Goal: Task Accomplishment & Management: Manage account settings

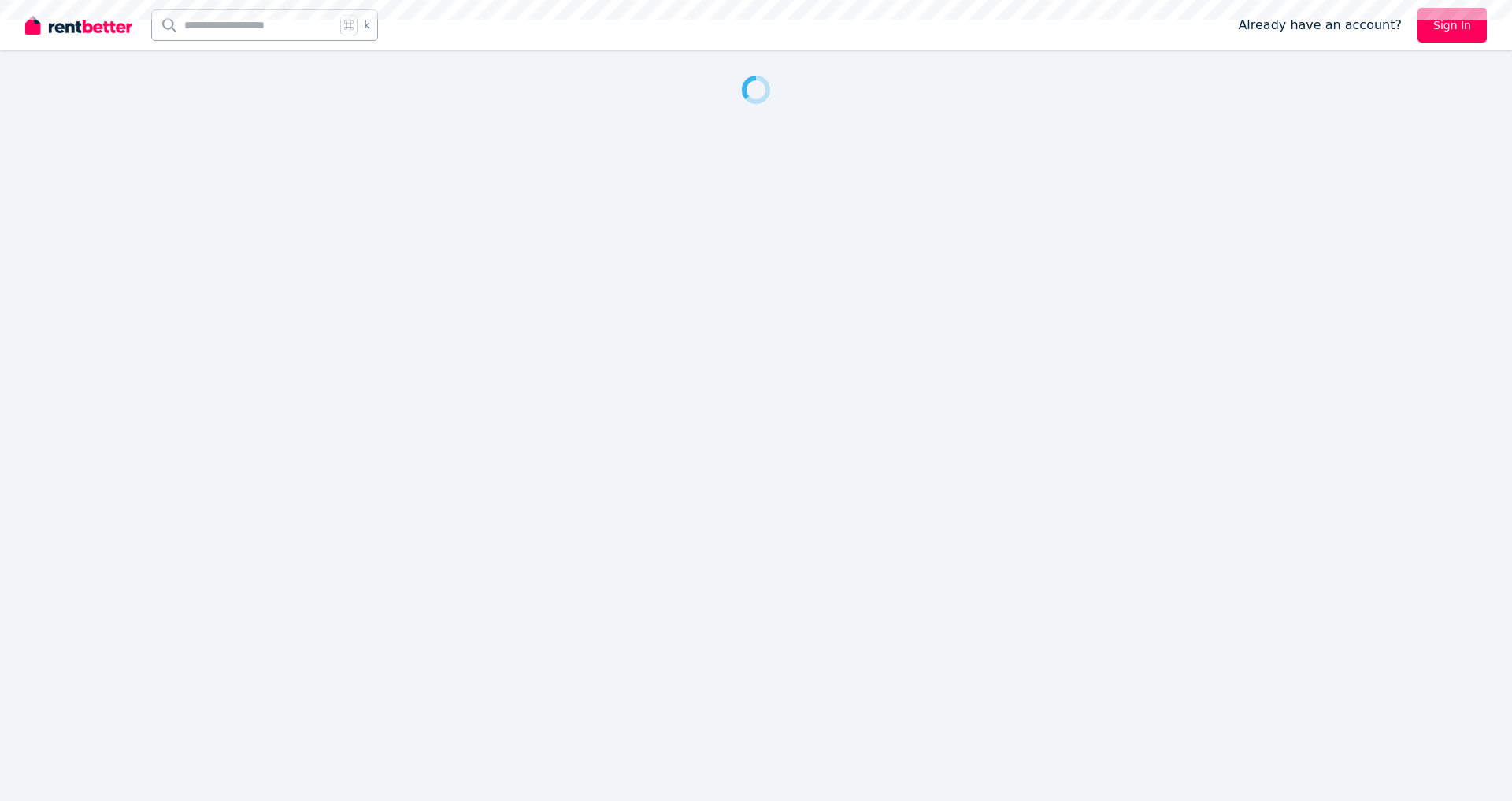
click at [1405, 156] on div at bounding box center [756, 400] width 1512 height 801
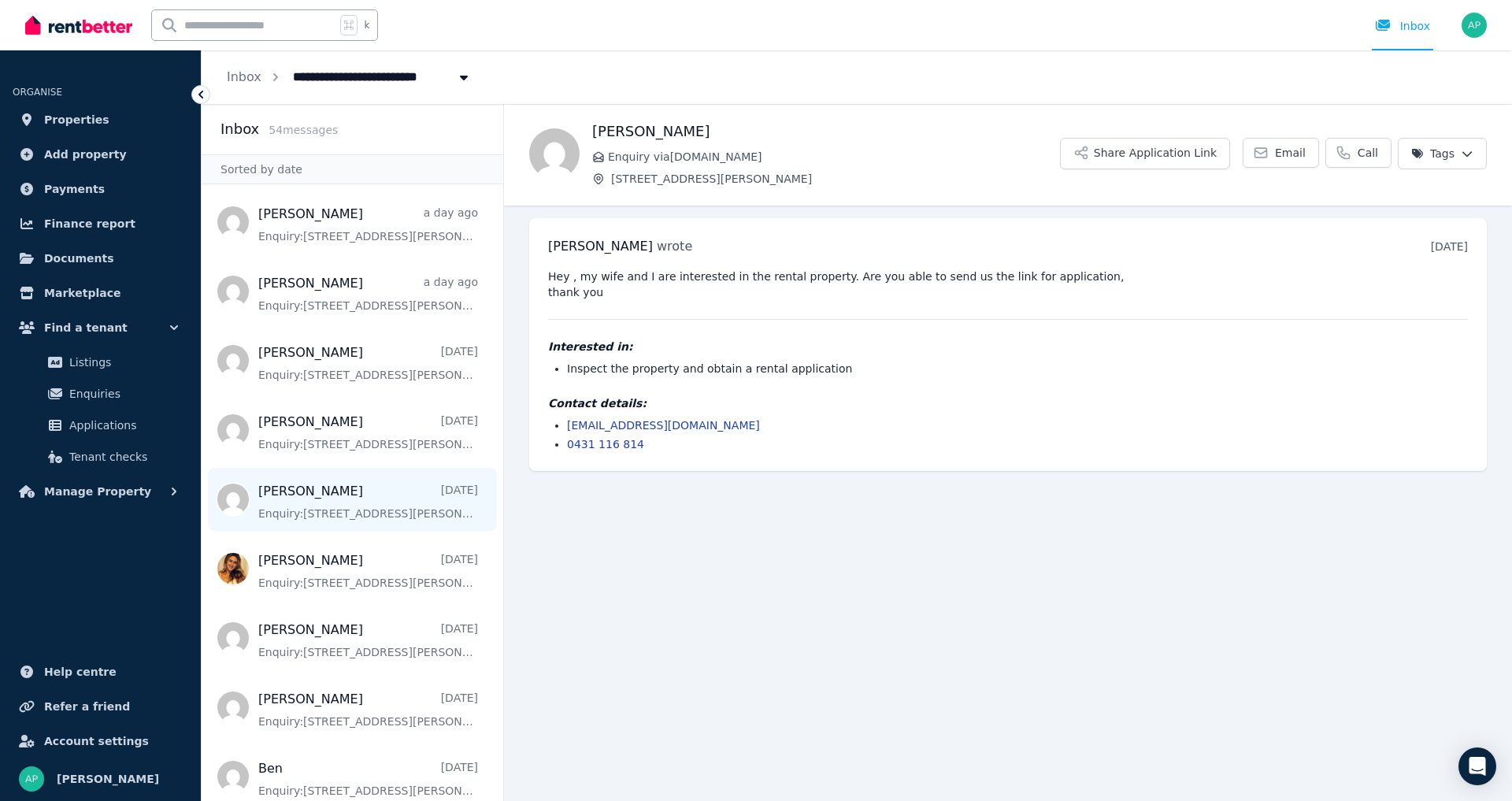
click at [325, 510] on span "Message list" at bounding box center [352, 499] width 301 height 63
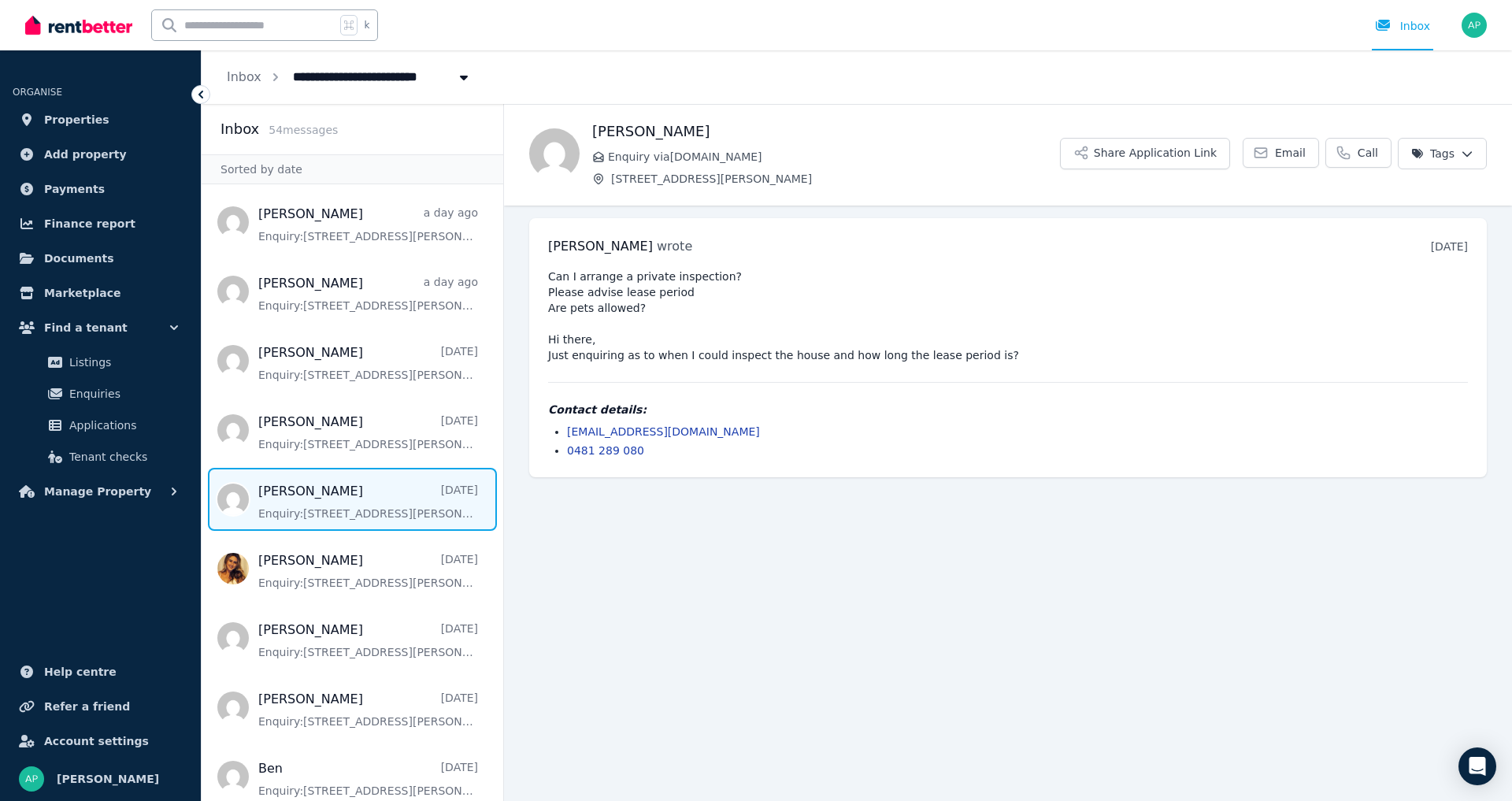
drag, startPoint x: 1203, startPoint y: 678, endPoint x: 1206, endPoint y: 670, distance: 8.5
click at [1203, 675] on main "Back [PERSON_NAME] Enquiry via [DOMAIN_NAME] [STREET_ADDRESS][PERSON_NAME] Shar…" at bounding box center [1007, 453] width 1007 height 697
drag, startPoint x: 698, startPoint y: 430, endPoint x: 566, endPoint y: 432, distance: 132.0
click at [566, 432] on li "[EMAIL_ADDRESS][DOMAIN_NAME]" at bounding box center [1017, 431] width 901 height 16
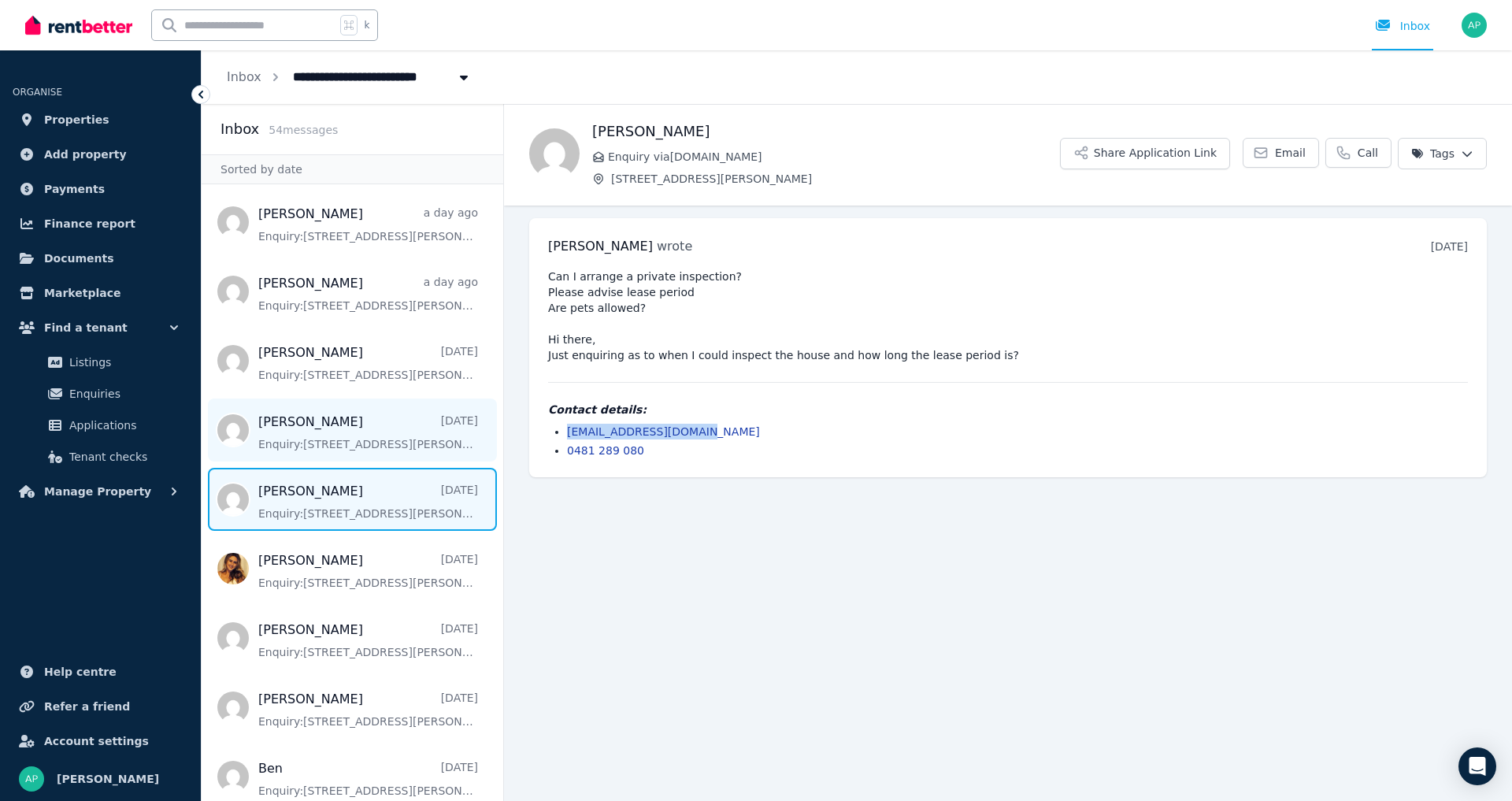
click at [353, 425] on span "Message list" at bounding box center [352, 429] width 301 height 63
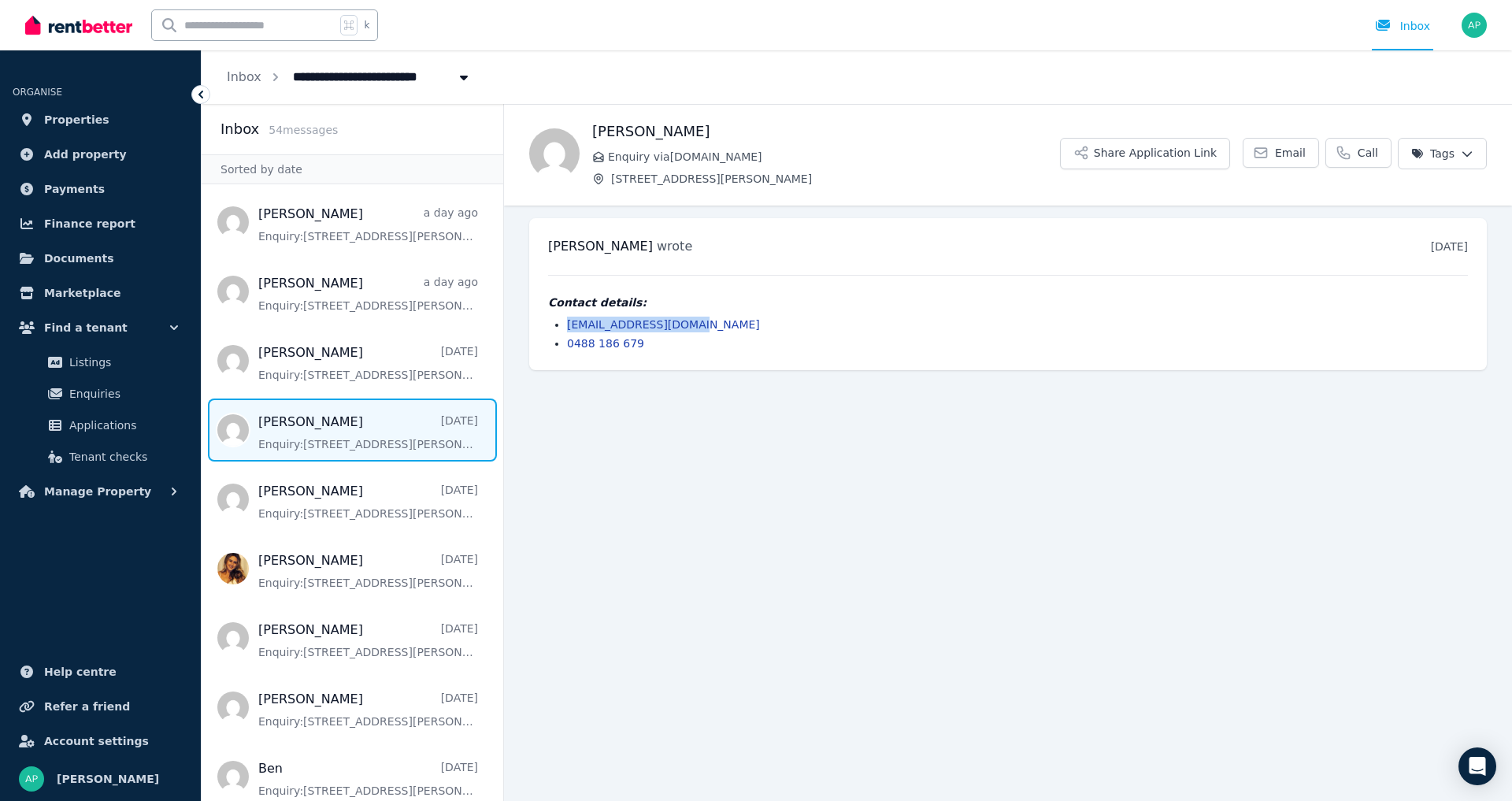
drag, startPoint x: 711, startPoint y: 327, endPoint x: 567, endPoint y: 328, distance: 144.0
click at [567, 328] on li "[EMAIL_ADDRESS][DOMAIN_NAME]" at bounding box center [1017, 324] width 901 height 16
click at [292, 355] on span "Message list" at bounding box center [352, 361] width 301 height 63
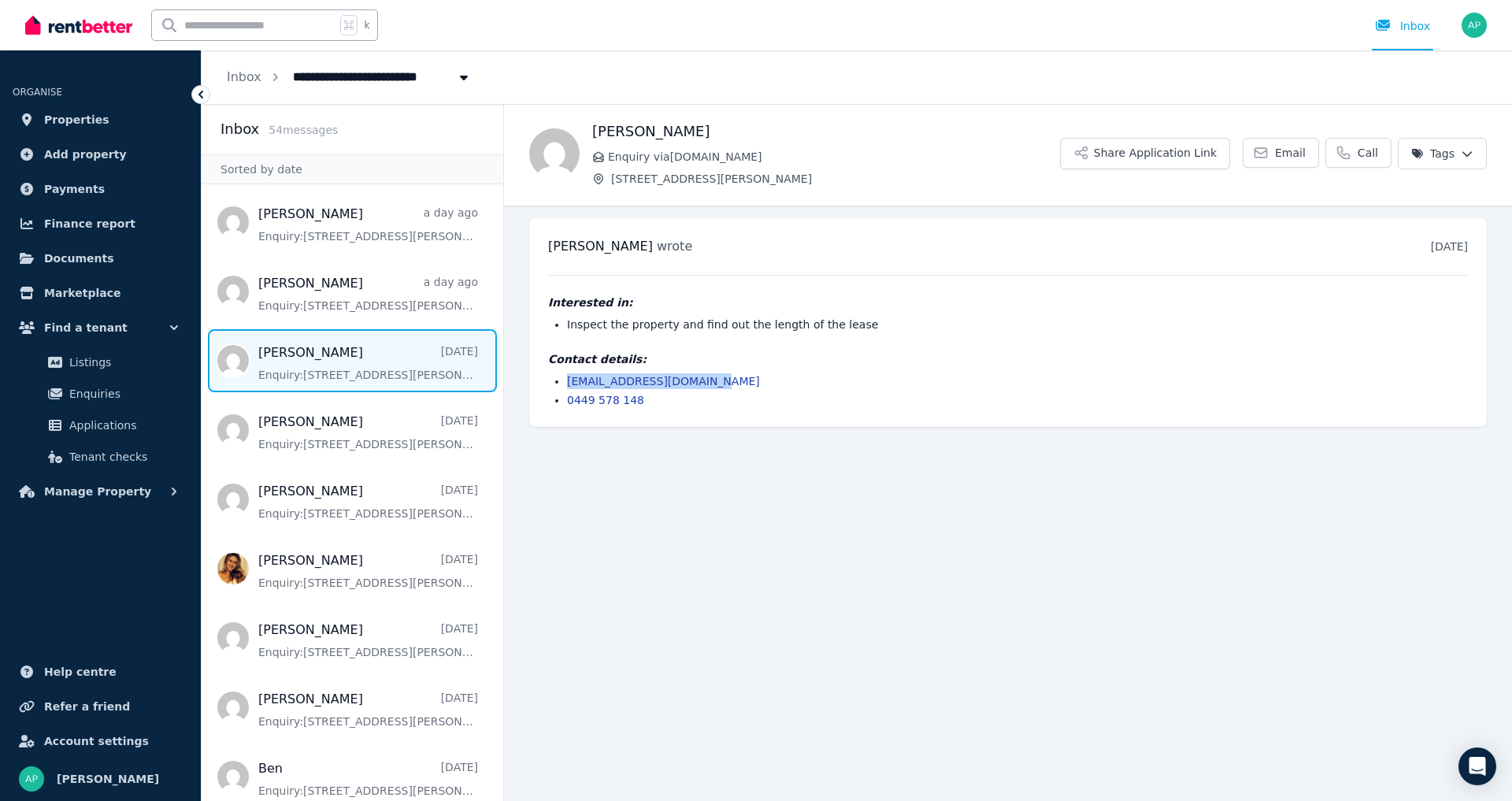
drag, startPoint x: 711, startPoint y: 378, endPoint x: 565, endPoint y: 380, distance: 146.0
click at [565, 380] on ul "[EMAIL_ADDRESS][DOMAIN_NAME] 0449 578 148" at bounding box center [1008, 391] width 920 height 35
click at [306, 282] on span "Message list" at bounding box center [352, 291] width 301 height 63
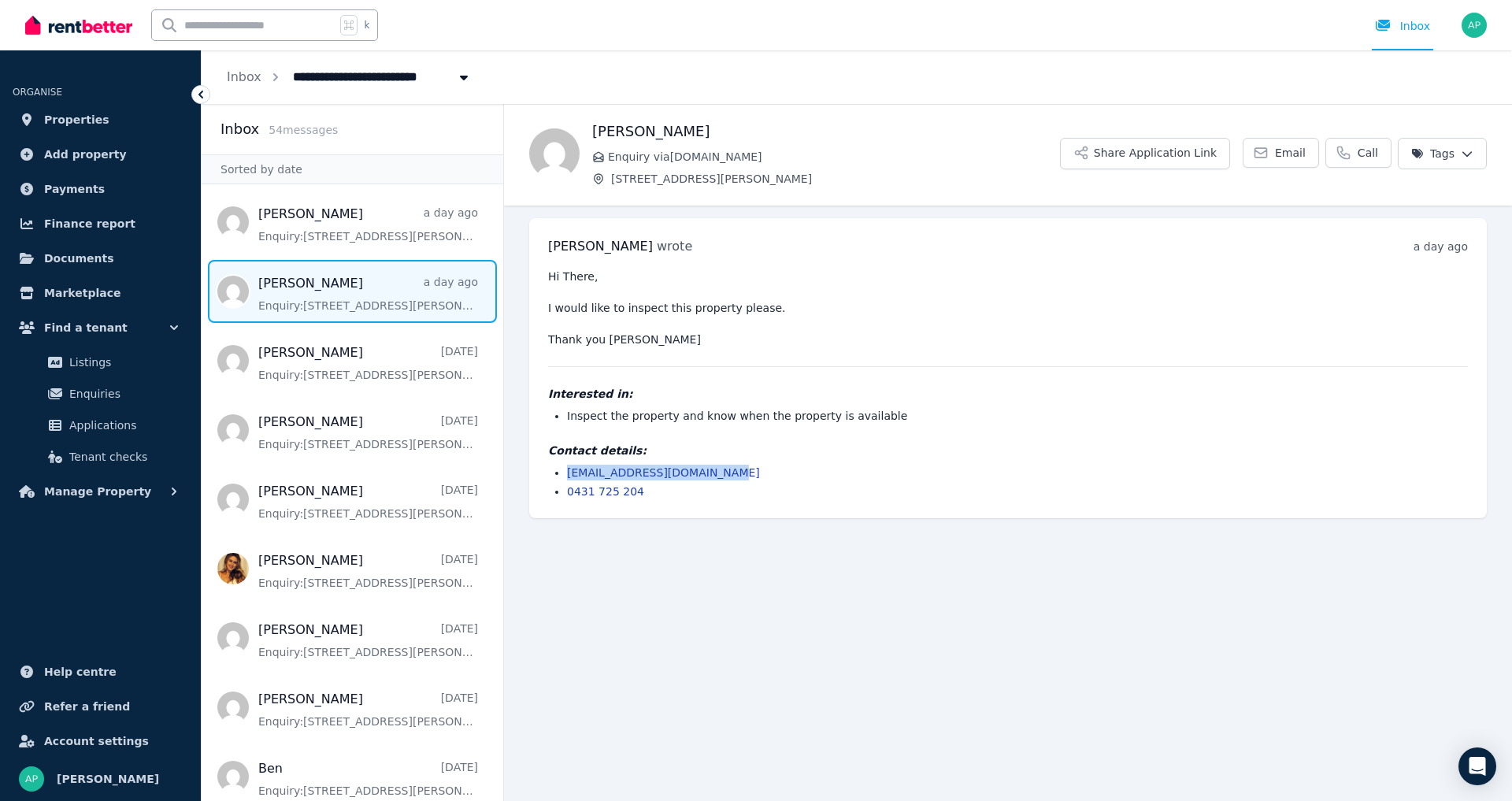
drag, startPoint x: 770, startPoint y: 473, endPoint x: 566, endPoint y: 472, distance: 204.0
click at [566, 472] on ul "[EMAIL_ADDRESS][DOMAIN_NAME] 0431 725 204" at bounding box center [1008, 482] width 920 height 35
click at [360, 217] on span "Message list" at bounding box center [352, 222] width 301 height 63
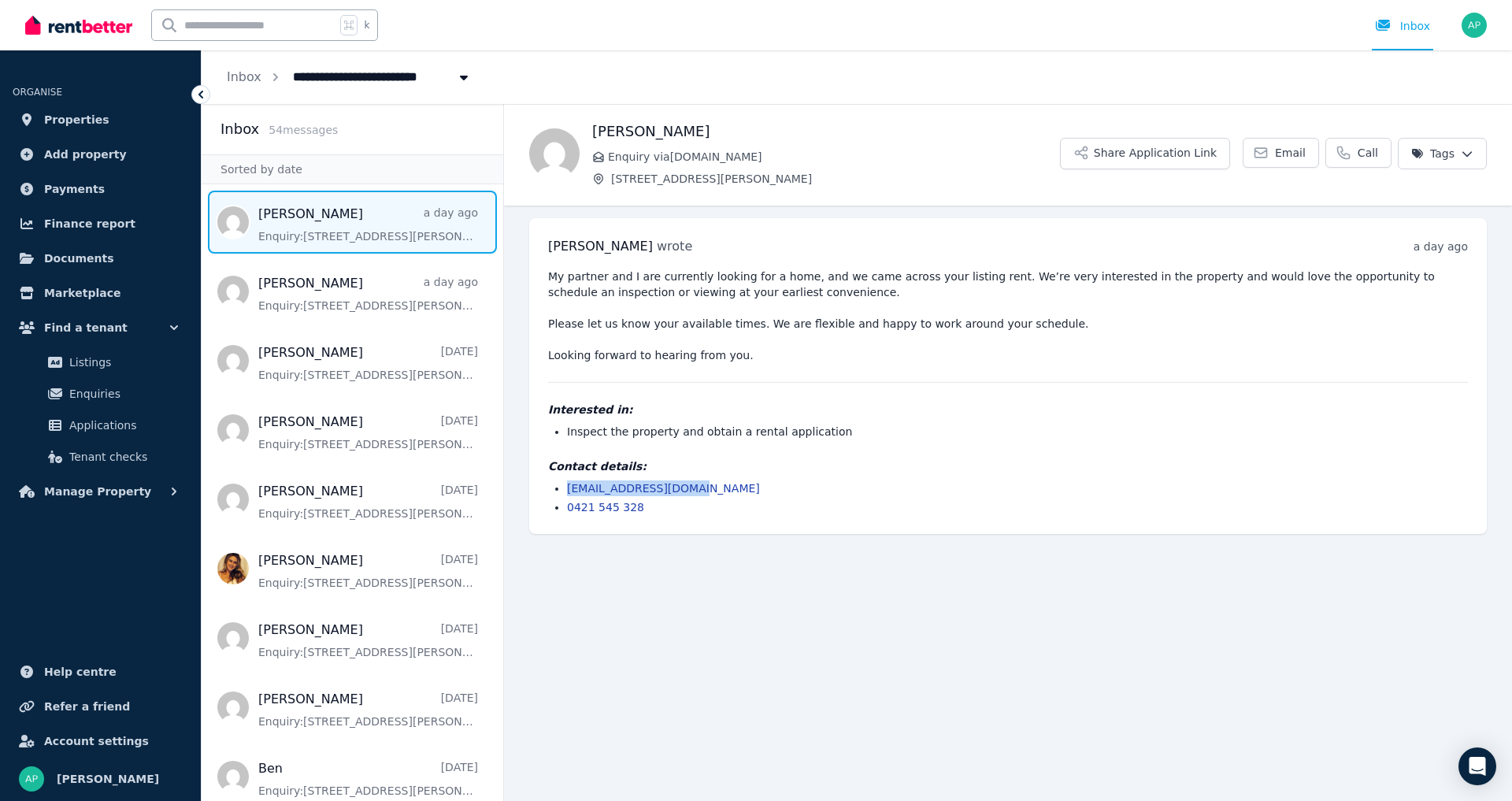
drag, startPoint x: 730, startPoint y: 485, endPoint x: 566, endPoint y: 489, distance: 164.0
click at [566, 489] on ul "[EMAIL_ADDRESS][DOMAIN_NAME] 0421 545 328" at bounding box center [1008, 498] width 920 height 35
copy link "[EMAIL_ADDRESS][DOMAIN_NAME]"
click at [731, 590] on main "Back [PERSON_NAME] Enquiry via [DOMAIN_NAME] [STREET_ADDRESS][PERSON_NAME] Shar…" at bounding box center [1007, 453] width 1007 height 697
click at [76, 121] on span "Properties" at bounding box center [76, 119] width 65 height 19
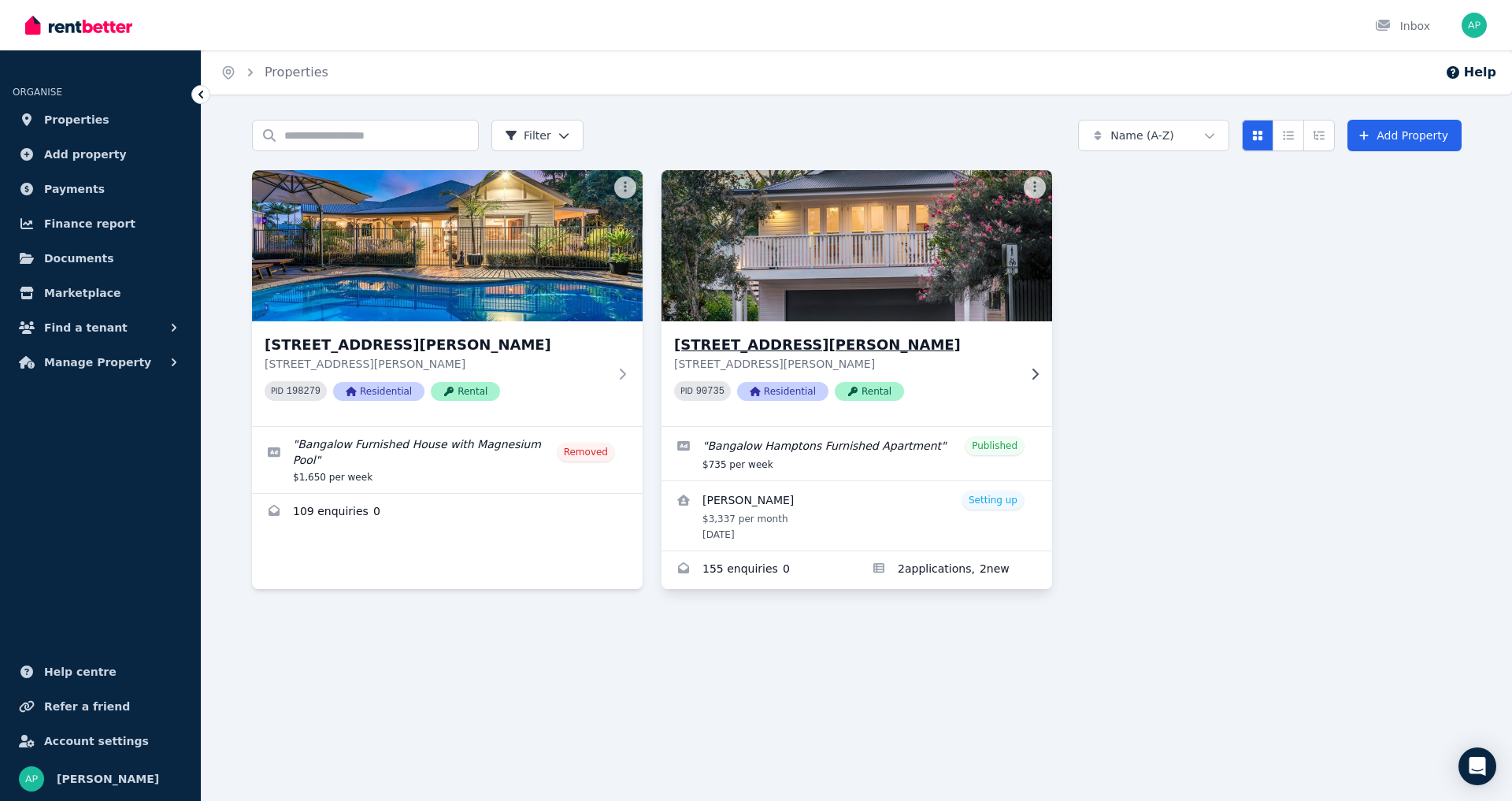
click at [792, 301] on img at bounding box center [856, 245] width 410 height 159
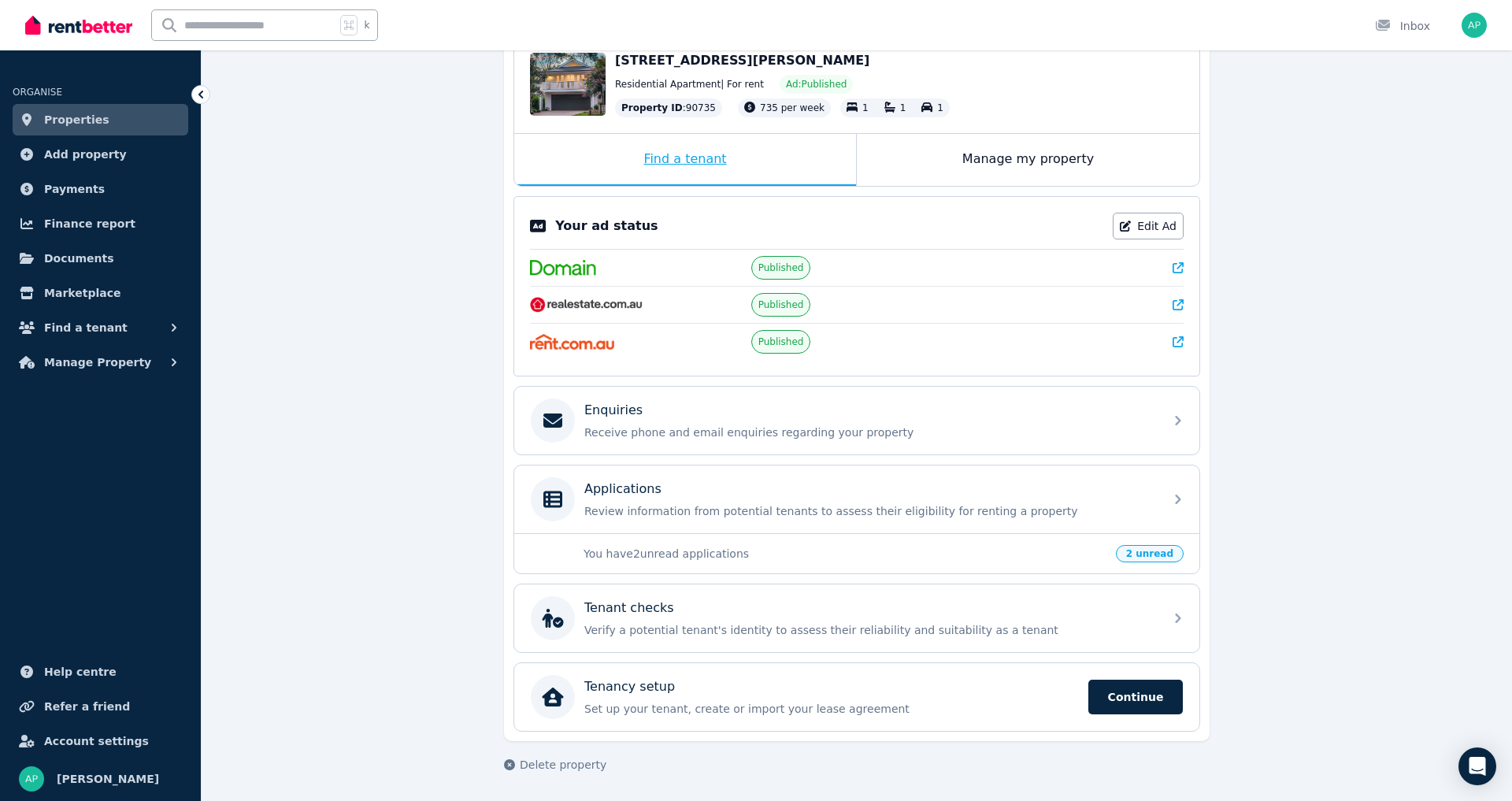
scroll to position [190, 0]
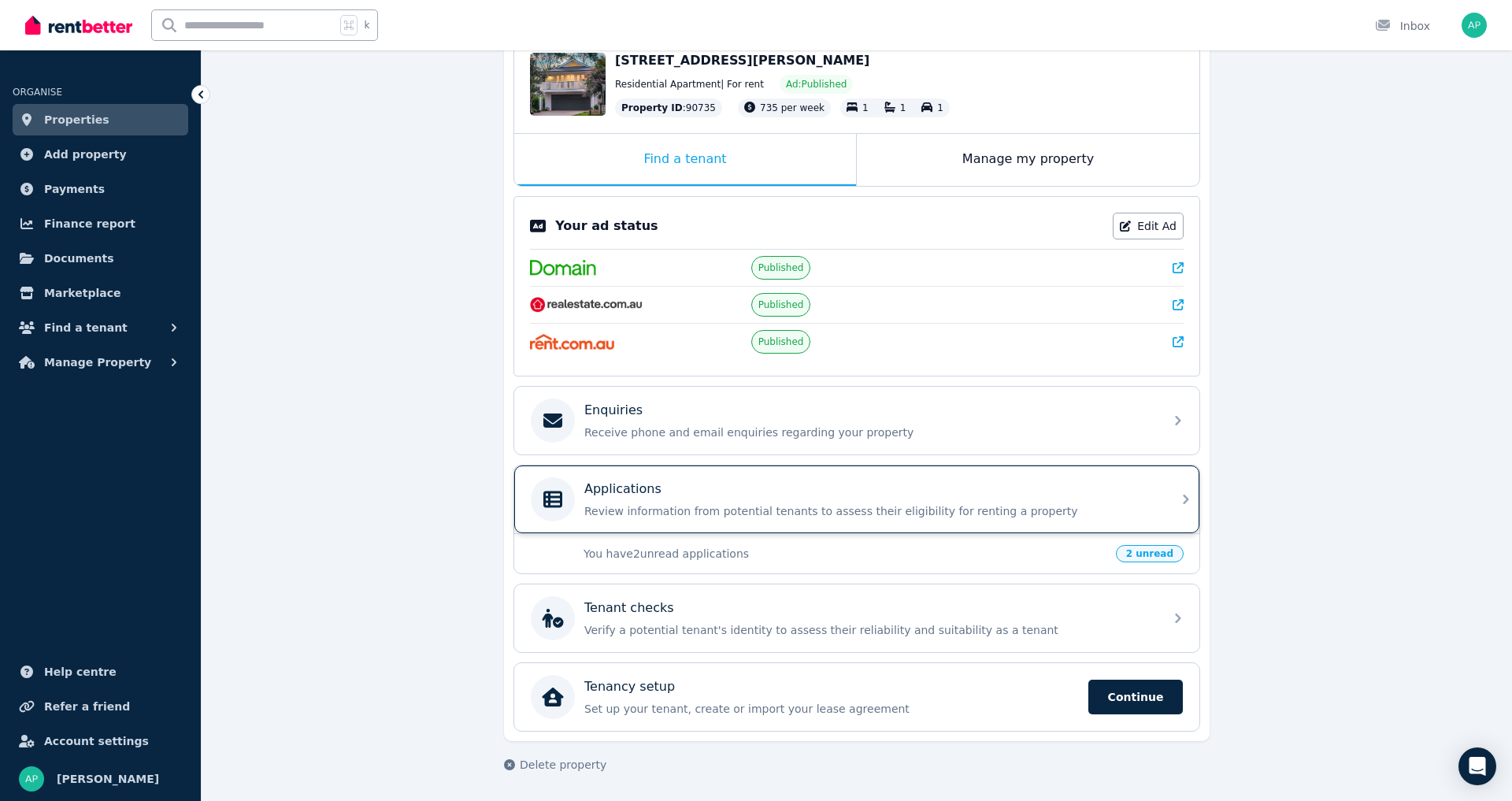
click at [717, 514] on p "Review information from potential tenants to assess their eligibility for renti…" at bounding box center [869, 510] width 570 height 16
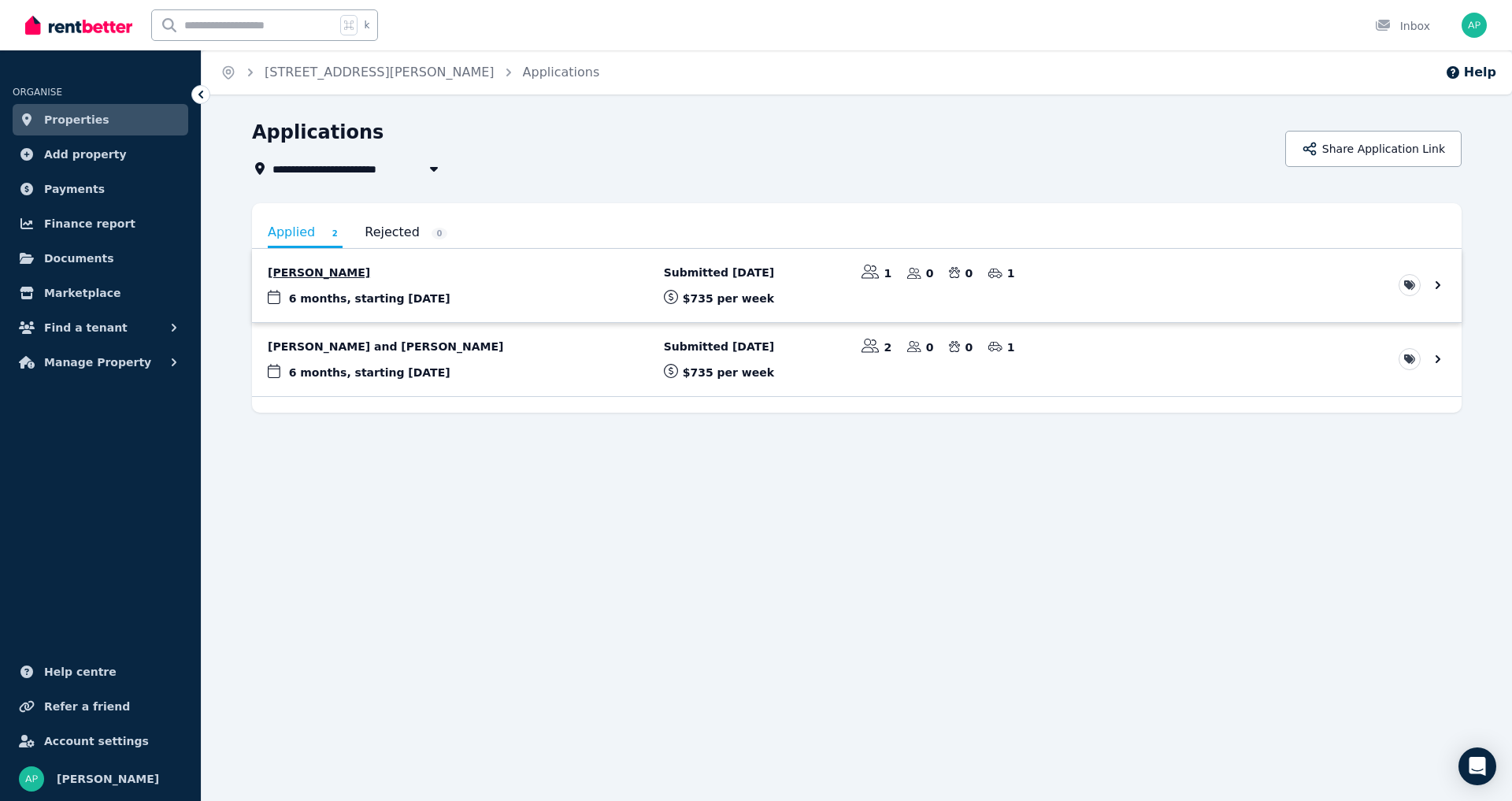
click at [320, 273] on link "View application: Caitlin Tiziani" at bounding box center [856, 285] width 1210 height 73
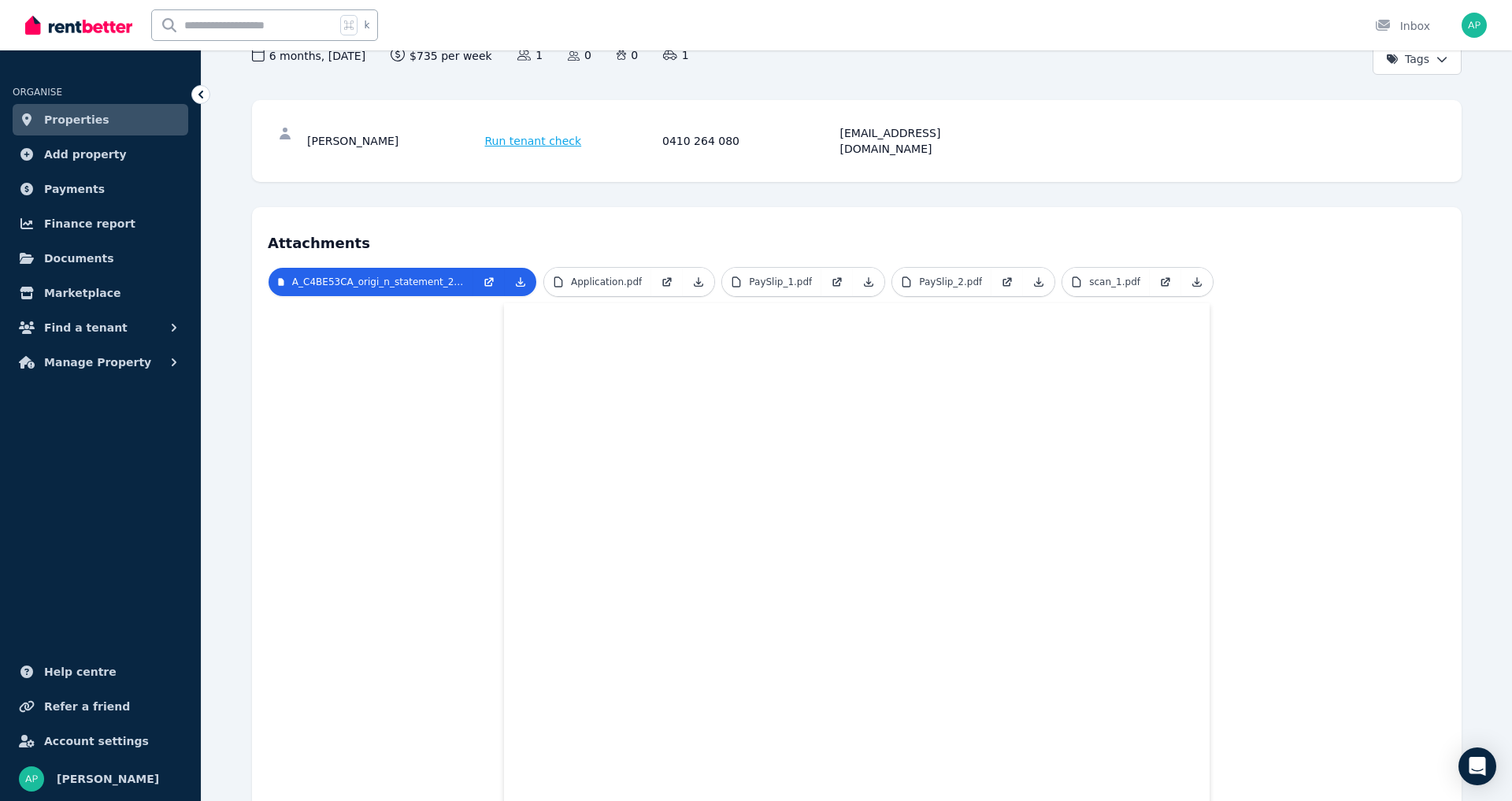
scroll to position [337, 0]
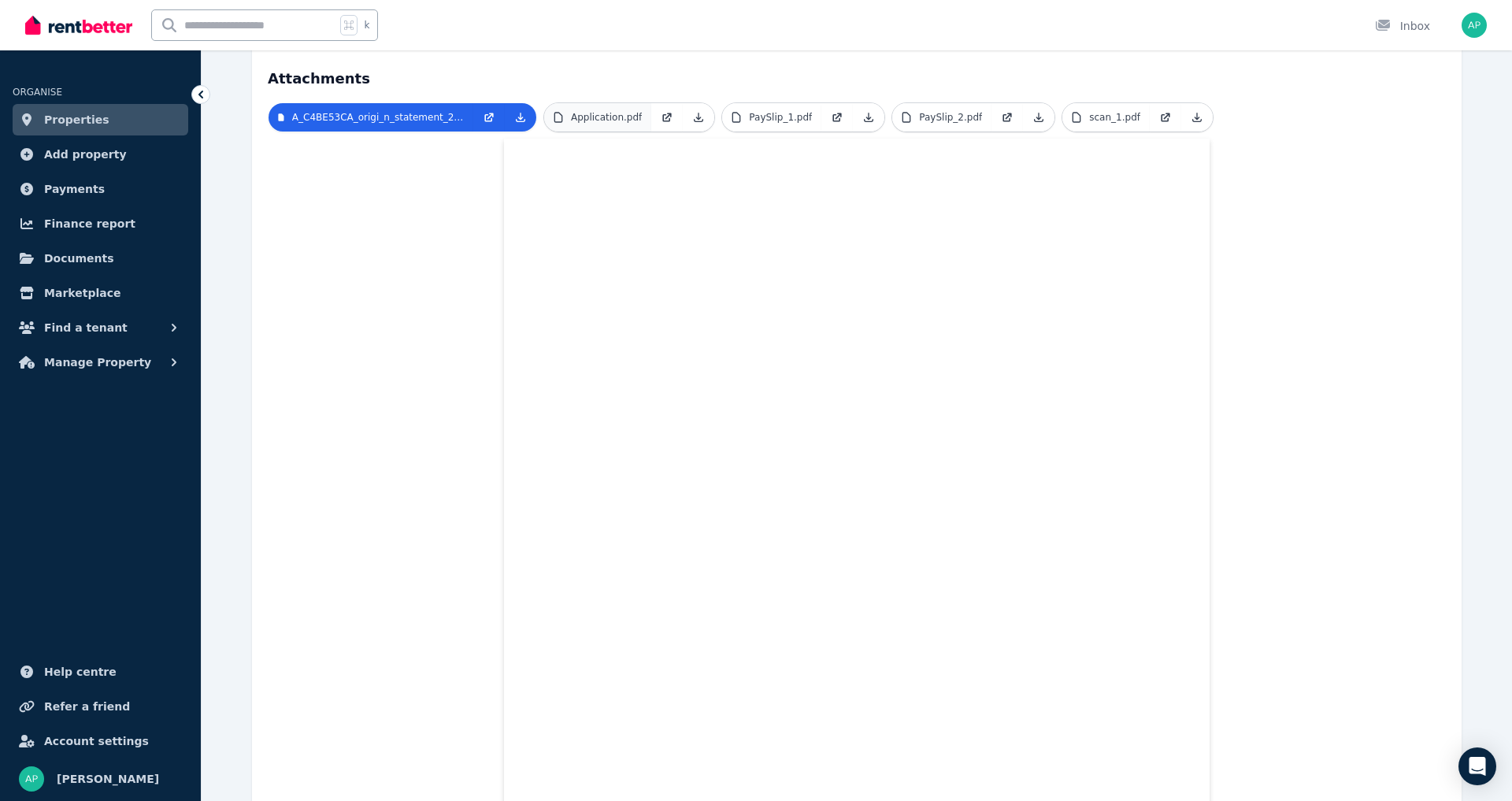
click at [610, 111] on p "Application.pdf" at bounding box center [606, 116] width 71 height 12
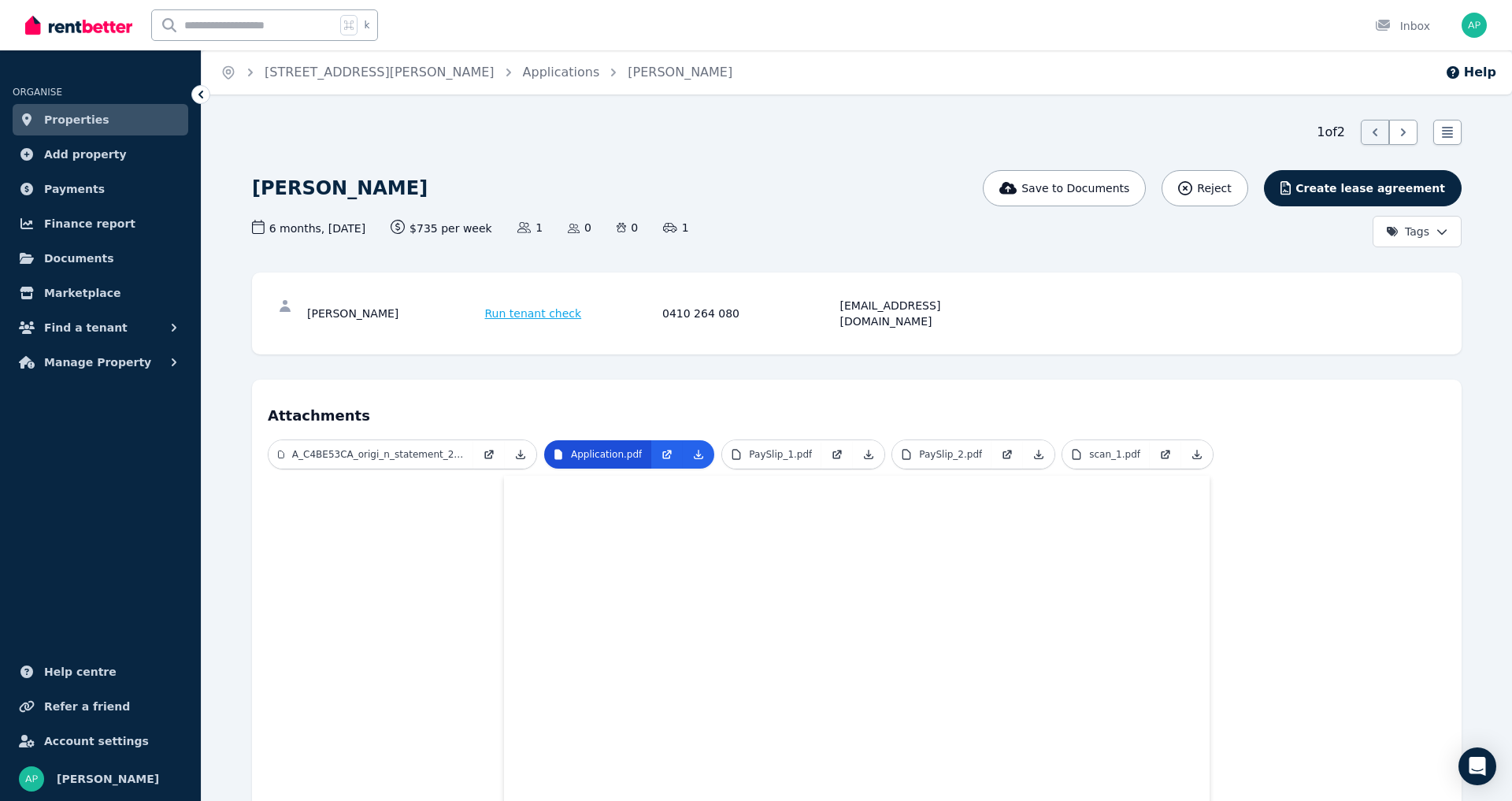
scroll to position [0, 0]
drag, startPoint x: 963, startPoint y: 304, endPoint x: 837, endPoint y: 307, distance: 126.0
click at [837, 307] on div "[PERSON_NAME] Run tenant check 0410 264 080 [EMAIL_ADDRESS][DOMAIN_NAME]" at bounding box center [660, 313] width 705 height 31
copy div "[EMAIL_ADDRESS][DOMAIN_NAME]"
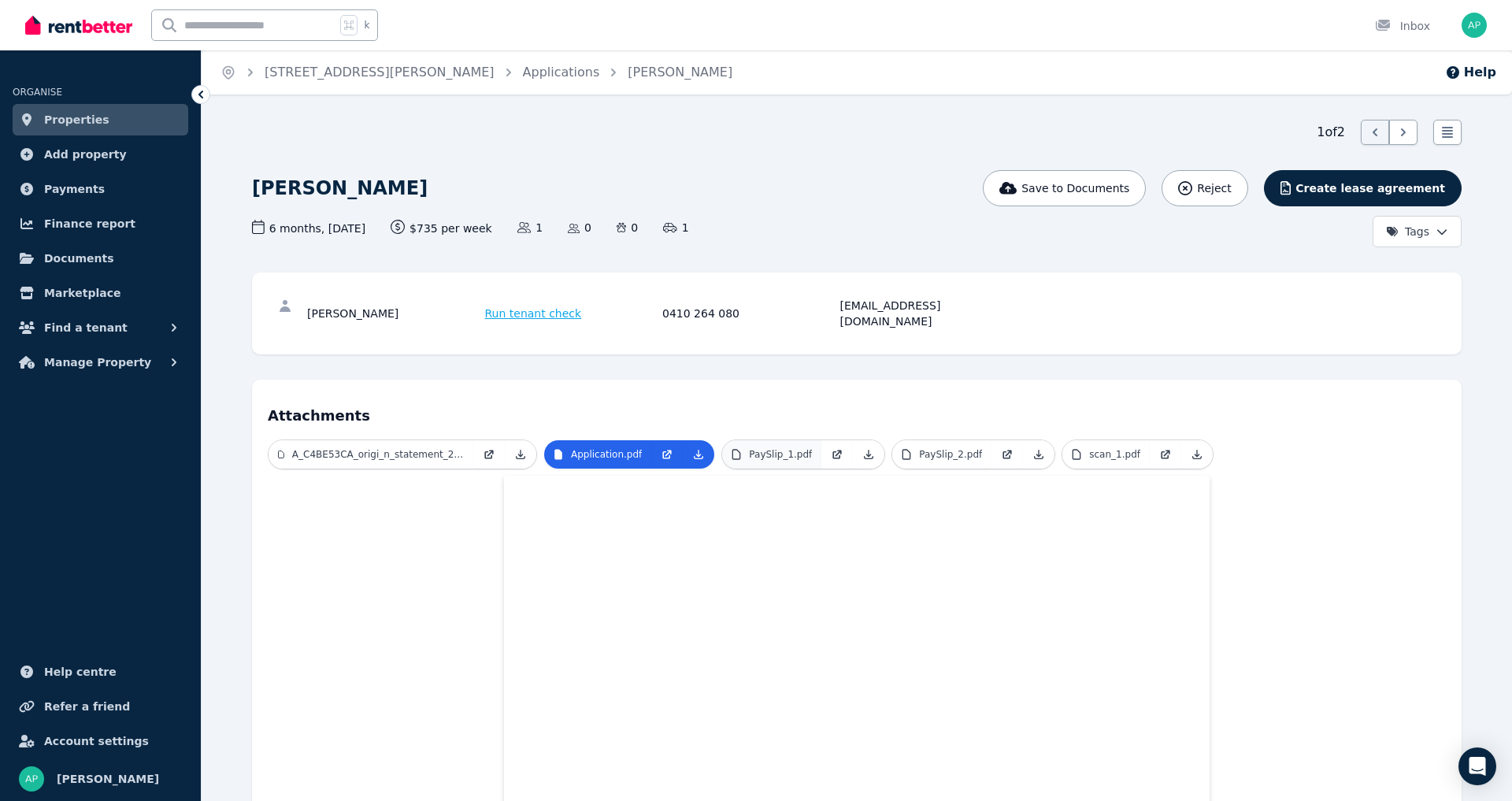
click at [788, 448] on p "PaySlip_1.pdf" at bounding box center [780, 454] width 63 height 12
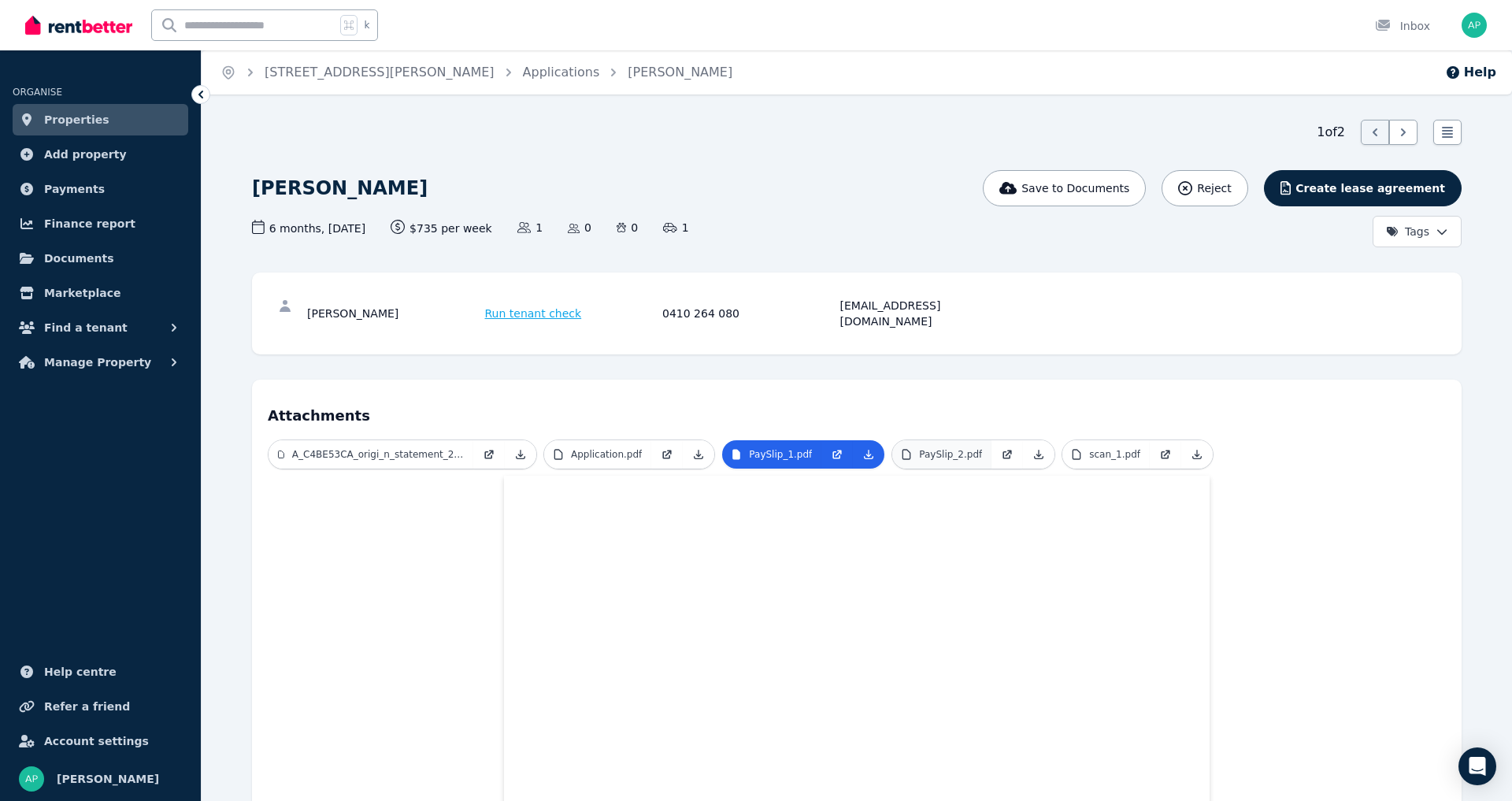
click at [954, 448] on p "PaySlip_2.pdf" at bounding box center [950, 454] width 63 height 12
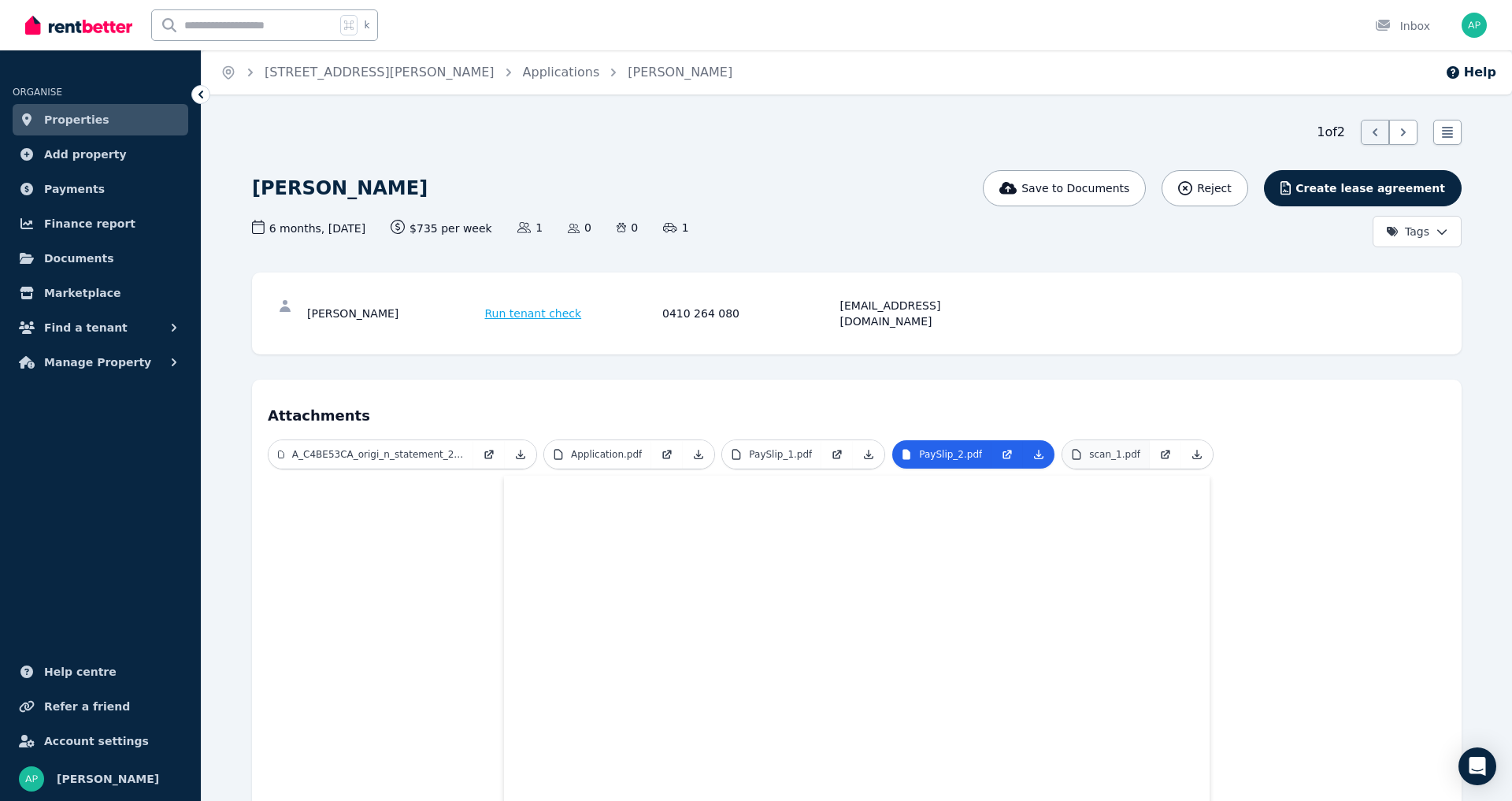
click at [1120, 448] on p "scan_1.pdf" at bounding box center [1115, 454] width 51 height 12
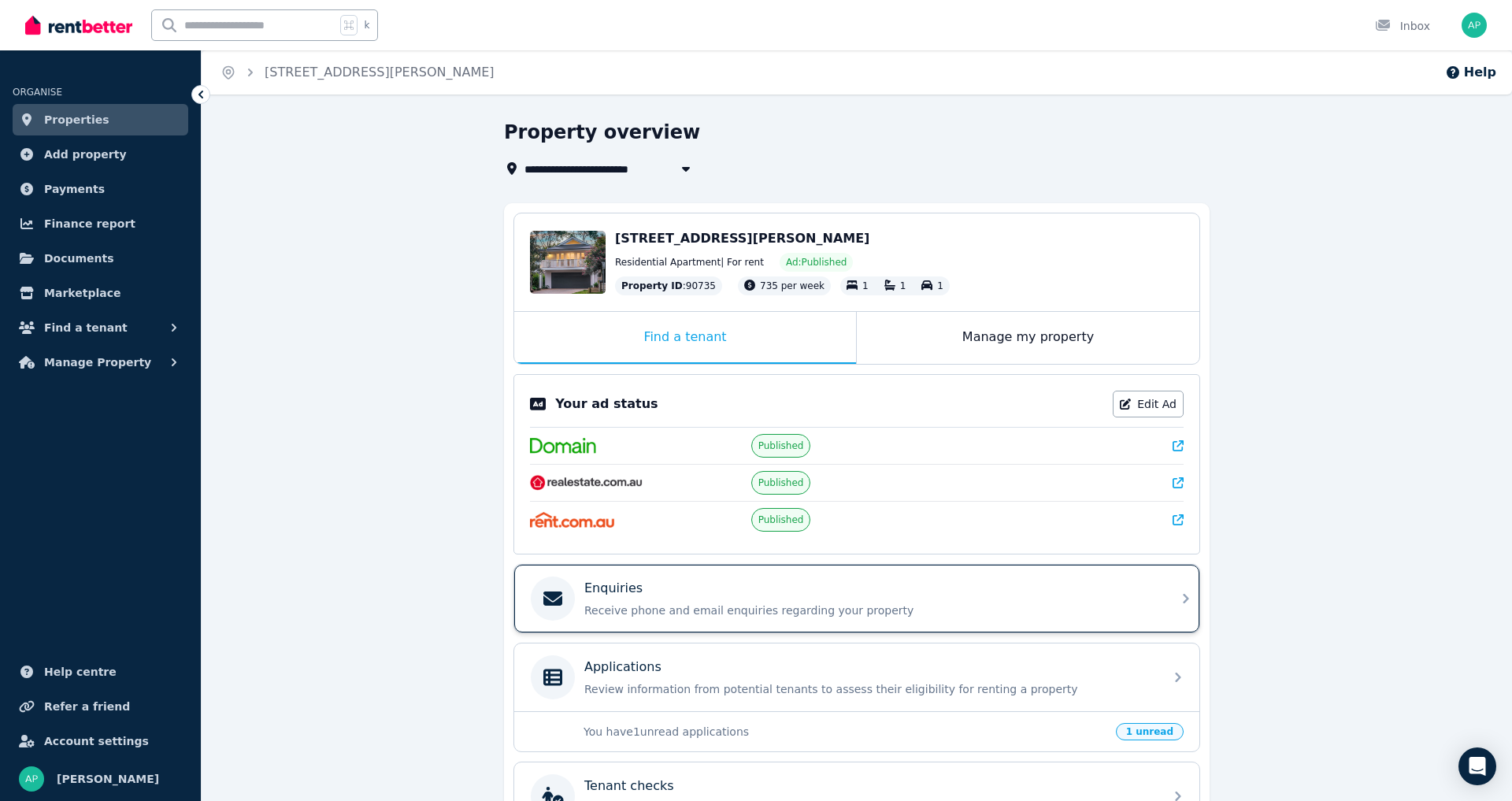
click at [658, 616] on p "Receive phone and email enquiries regarding your property" at bounding box center [869, 609] width 570 height 16
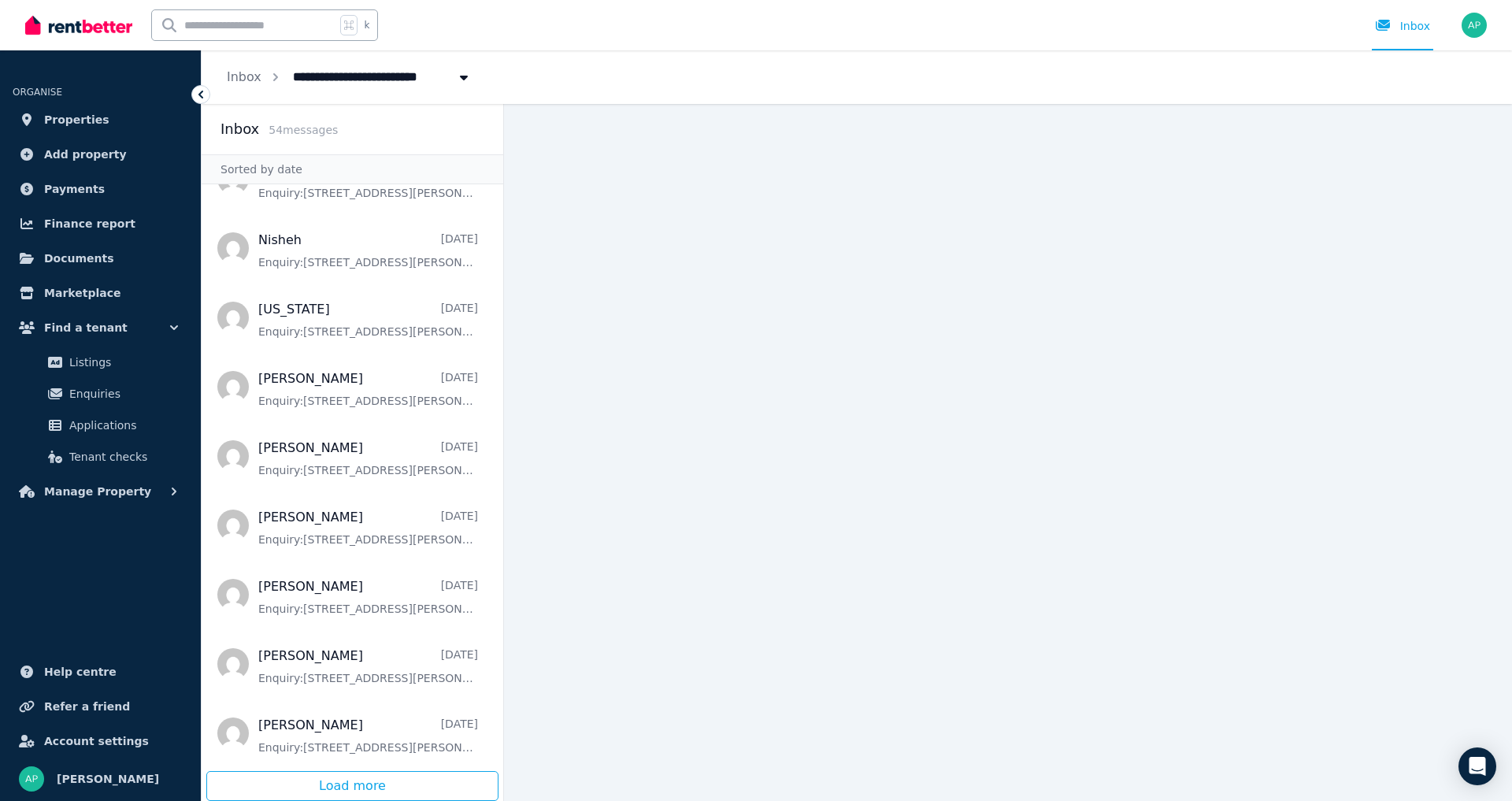
scroll to position [2903, 0]
click at [78, 123] on span "Properties" at bounding box center [76, 119] width 65 height 19
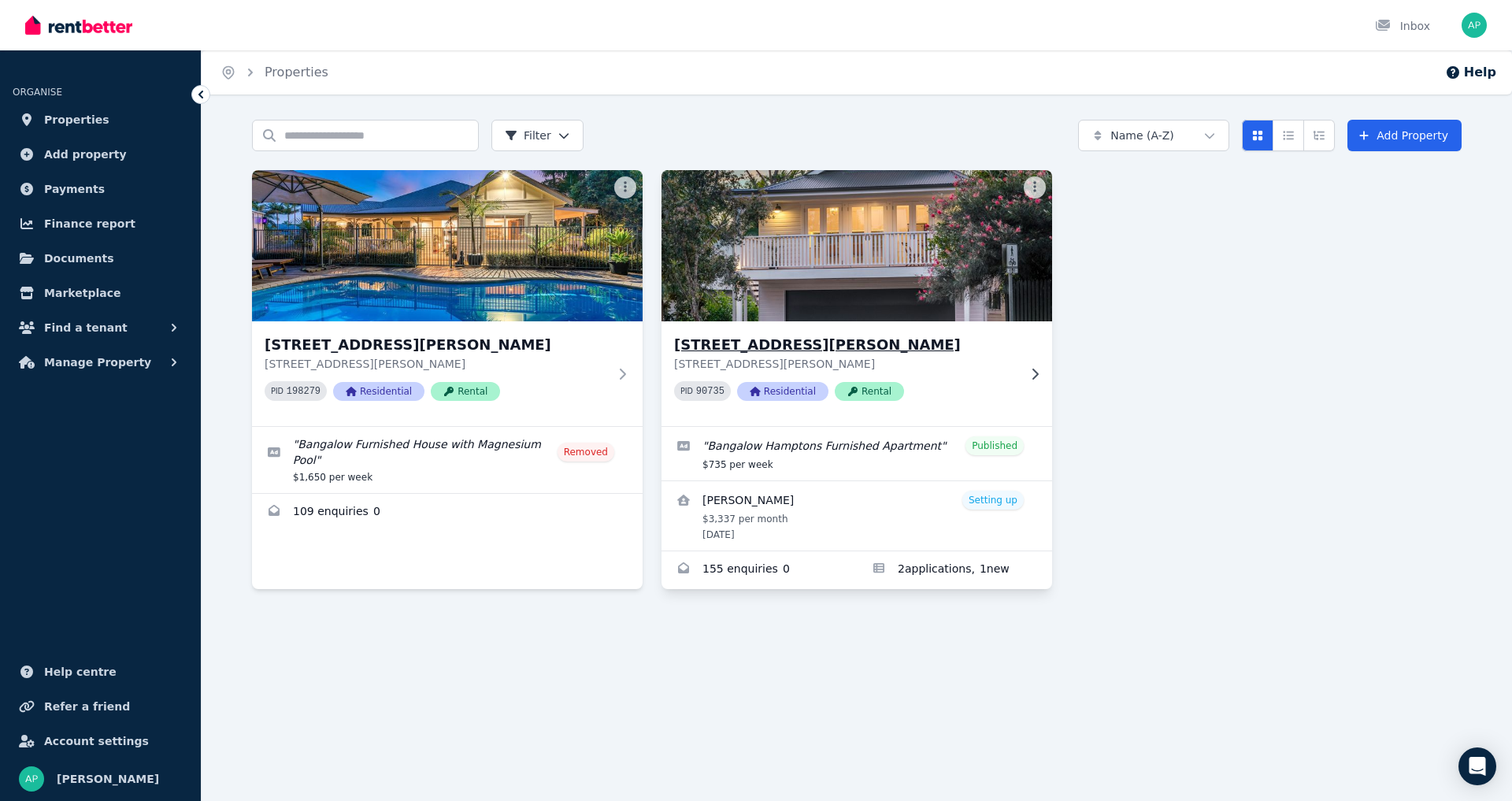
click at [864, 291] on img at bounding box center [856, 245] width 410 height 159
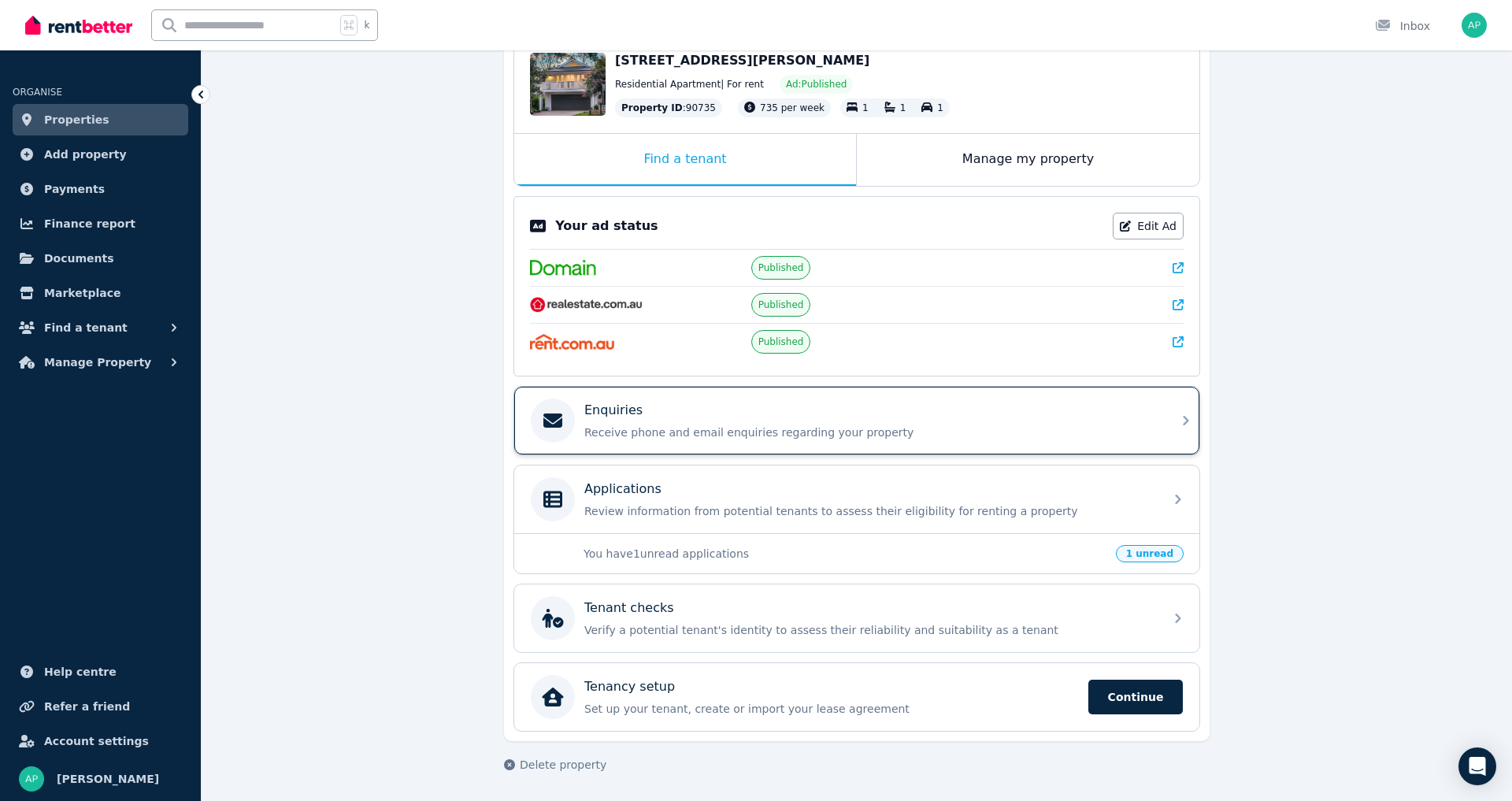
scroll to position [190, 0]
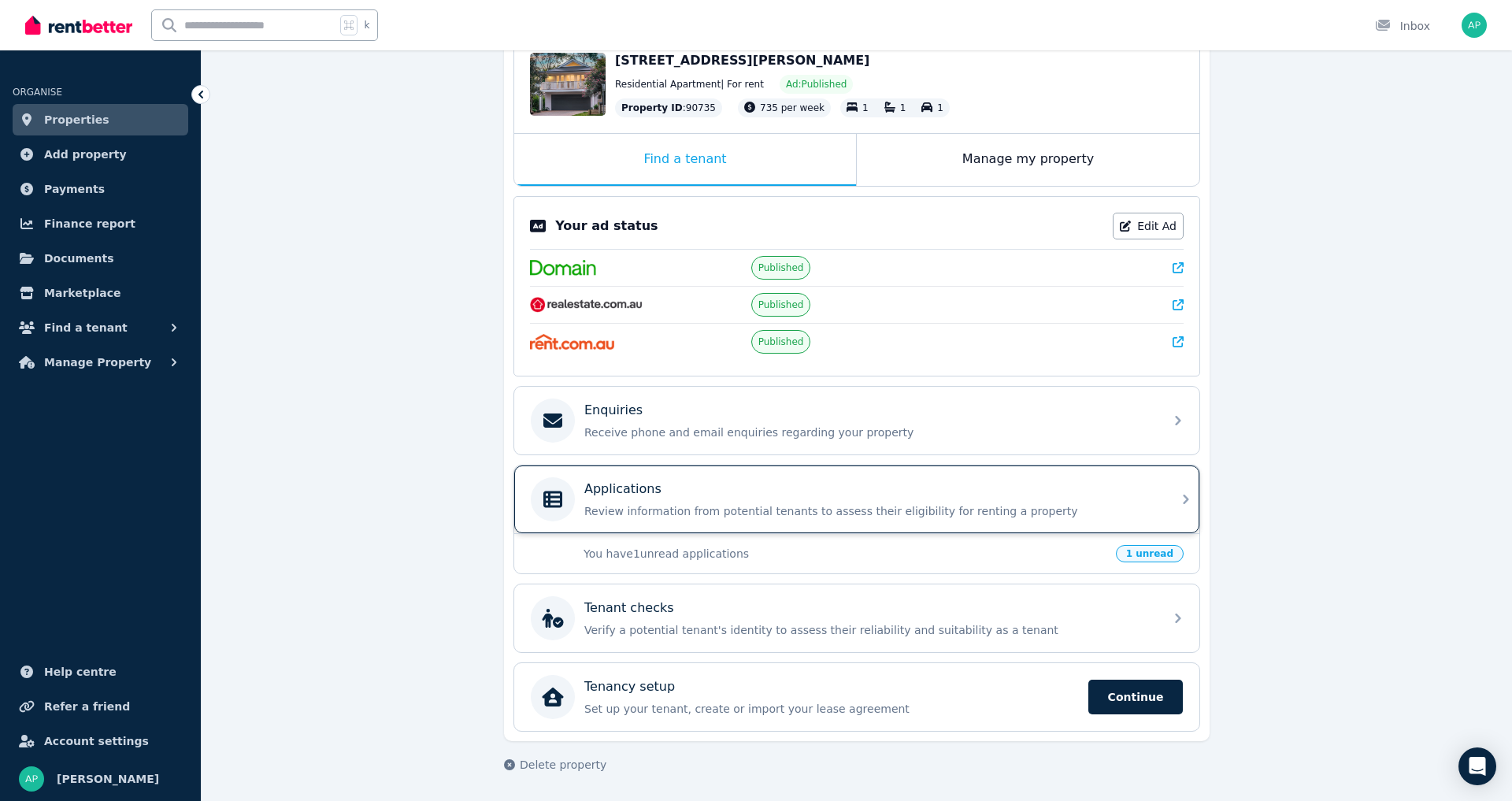
click at [629, 504] on p "Review information from potential tenants to assess their eligibility for renti…" at bounding box center [869, 510] width 570 height 16
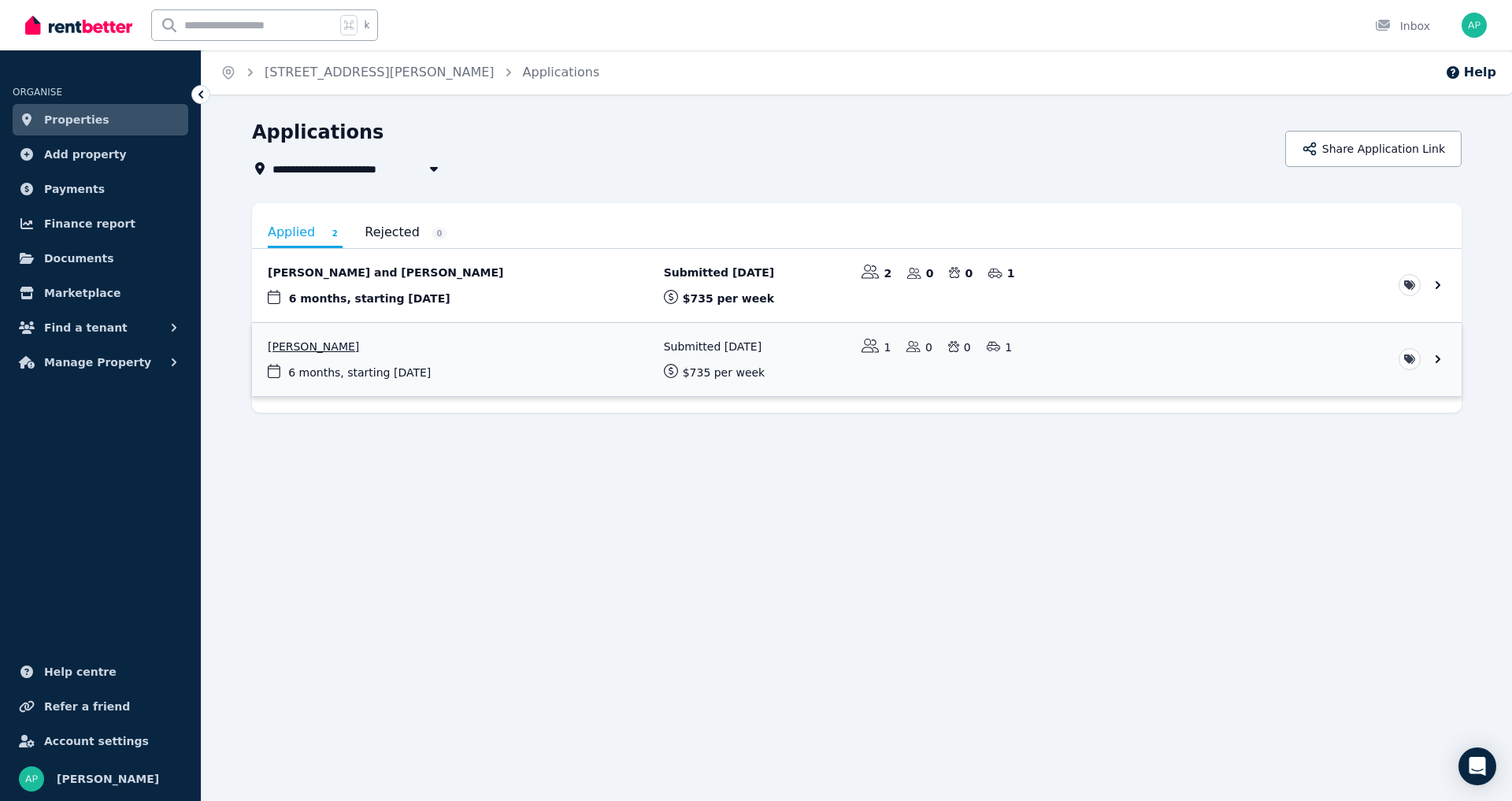
click at [306, 348] on link "View application: Caitlin Tiziani" at bounding box center [856, 359] width 1210 height 73
